Goal: Find contact information: Find contact information

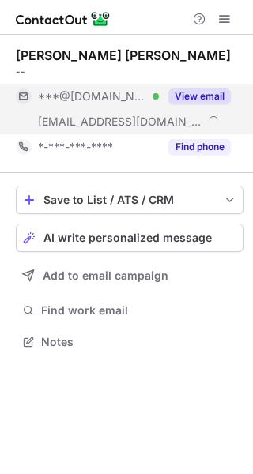
scroll to position [331, 253]
click at [205, 94] on button "View email" at bounding box center [199, 96] width 62 height 16
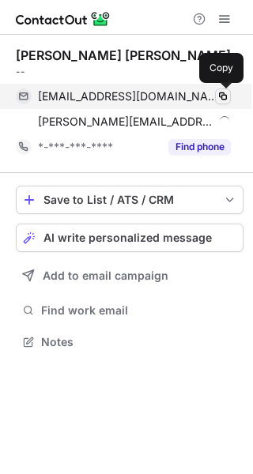
click at [227, 96] on span at bounding box center [222, 96] width 13 height 13
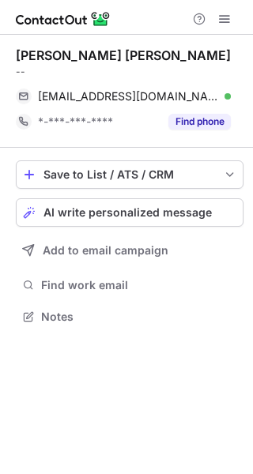
scroll to position [306, 253]
